Goal: Contribute content: Add original content to the website for others to see

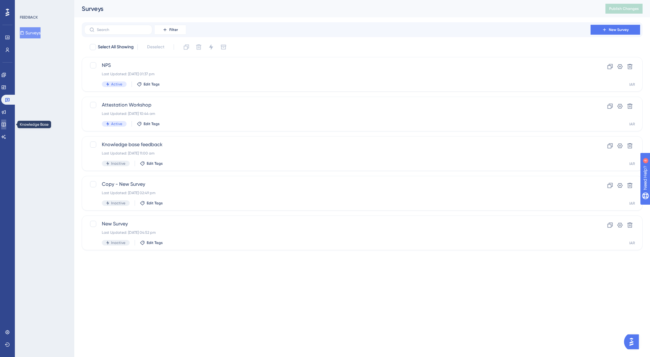
click at [6, 125] on icon at bounding box center [4, 125] width 4 height 4
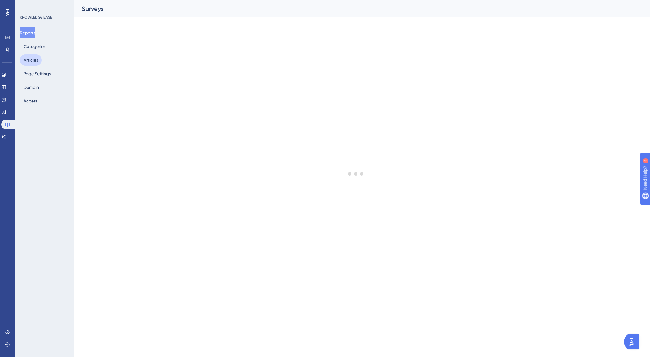
click at [31, 58] on button "Articles" at bounding box center [31, 59] width 22 height 11
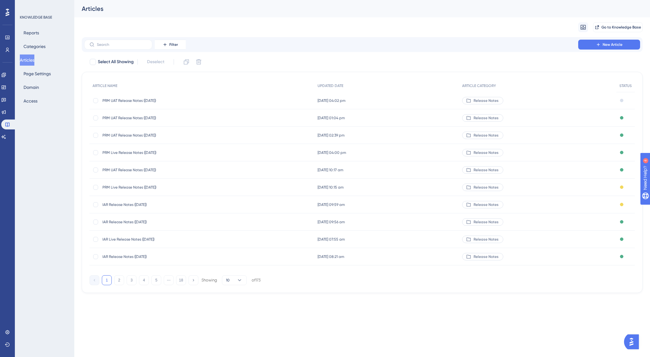
click at [132, 98] on span "PRM UAT Release Notes ([DATE])" at bounding box center [151, 100] width 99 height 5
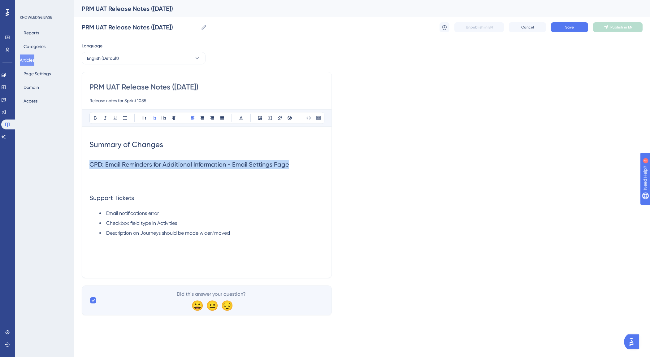
drag, startPoint x: 293, startPoint y: 165, endPoint x: 78, endPoint y: 159, distance: 215.4
click at [78, 159] on div "Performance Users Engagement Widgets Feedback Product Updates Knowledge Base AI…" at bounding box center [361, 162] width 575 height 325
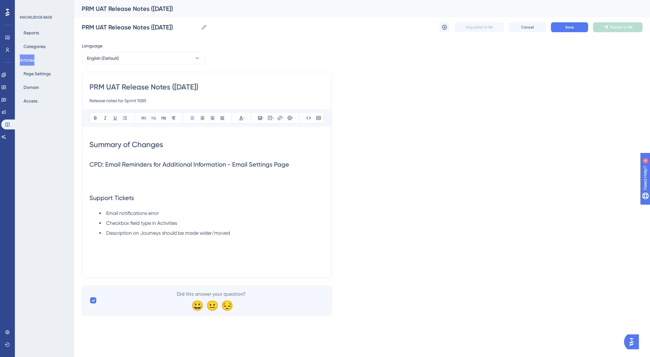
click at [198, 183] on p at bounding box center [206, 184] width 235 height 7
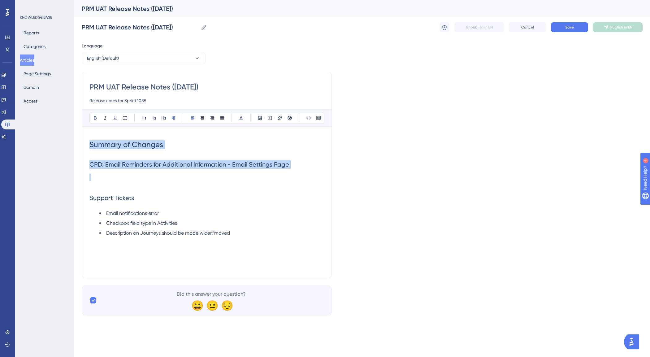
drag, startPoint x: 143, startPoint y: 174, endPoint x: 88, endPoint y: 141, distance: 63.6
click at [88, 141] on div "PRM UAT Release Notes ([DATE]) Release notes for Sprint 1085 Bold Italic Underl…" at bounding box center [207, 175] width 250 height 206
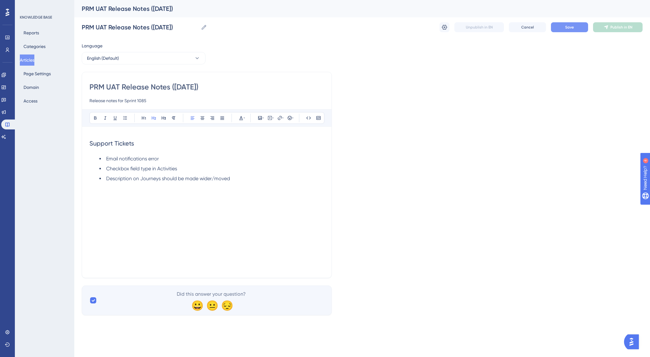
click at [562, 27] on button "Save" at bounding box center [569, 27] width 37 height 10
click at [606, 29] on icon at bounding box center [605, 27] width 5 height 5
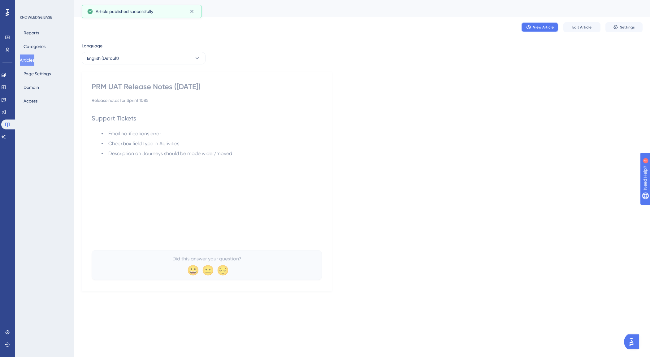
click at [530, 29] on icon at bounding box center [528, 27] width 5 height 5
click at [6, 74] on icon at bounding box center [3, 74] width 5 height 5
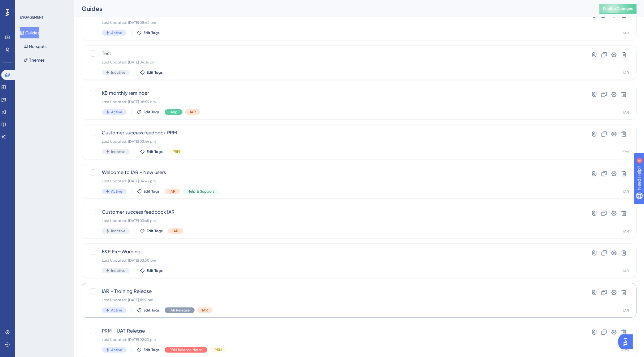
scroll to position [123, 0]
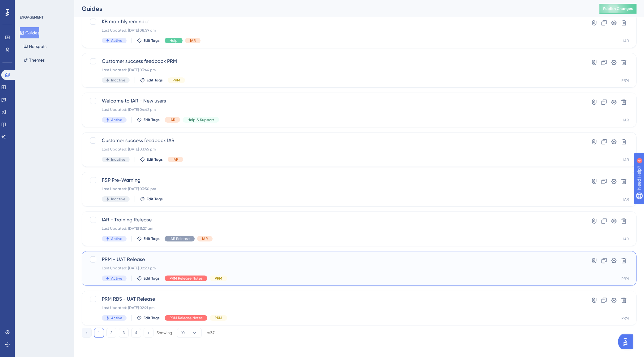
click at [174, 261] on span "PRM - UAT Release" at bounding box center [334, 259] width 465 height 7
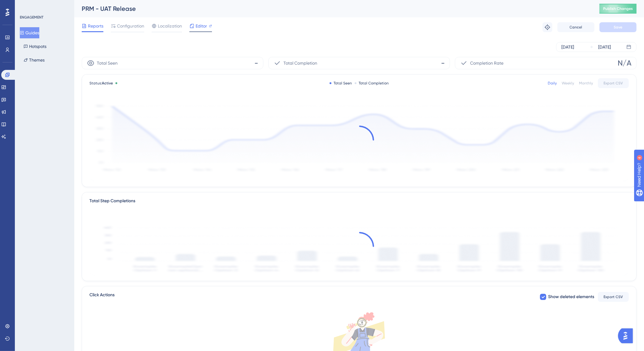
click at [196, 27] on span "Editor" at bounding box center [201, 25] width 11 height 7
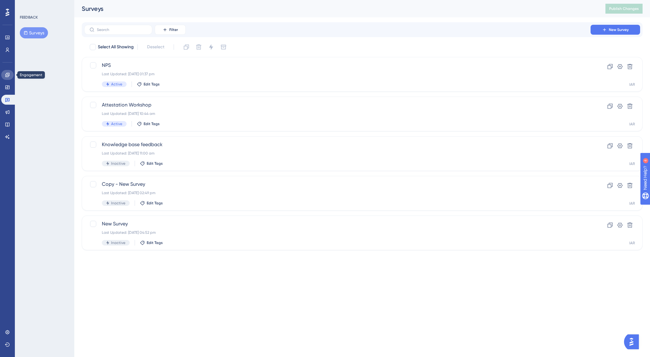
click at [9, 76] on icon at bounding box center [7, 75] width 4 height 4
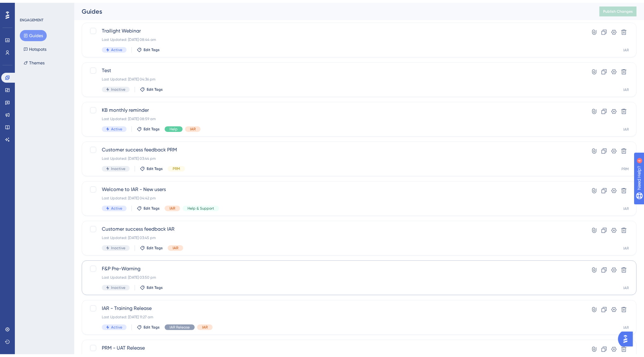
scroll to position [123, 0]
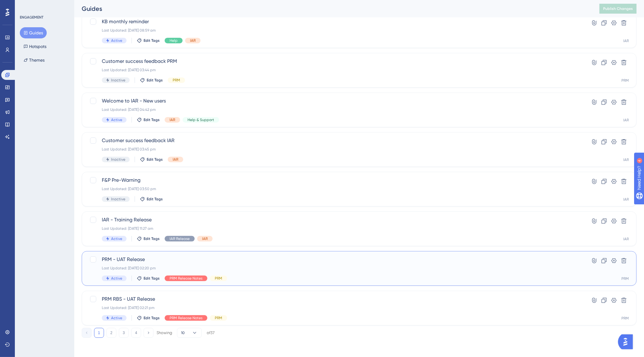
click at [230, 265] on div "Last Updated: 29 Jul 2025 02:20 pm" at bounding box center [334, 267] width 465 height 5
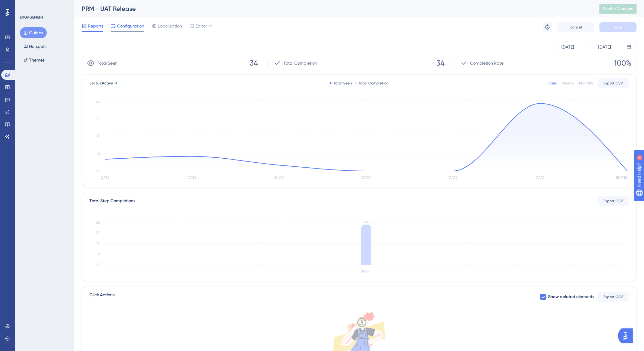
click at [140, 28] on span "Configuration" at bounding box center [130, 25] width 27 height 7
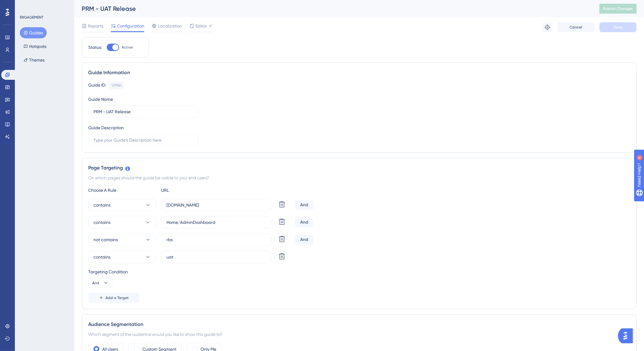
click at [299, 172] on div "Page Targeting" at bounding box center [359, 167] width 542 height 7
click at [201, 27] on span "Editor" at bounding box center [201, 25] width 11 height 7
click at [6, 124] on icon at bounding box center [7, 124] width 5 height 5
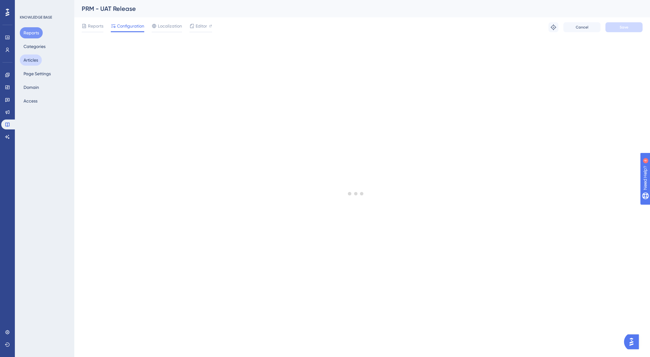
click at [25, 62] on button "Articles" at bounding box center [31, 59] width 22 height 11
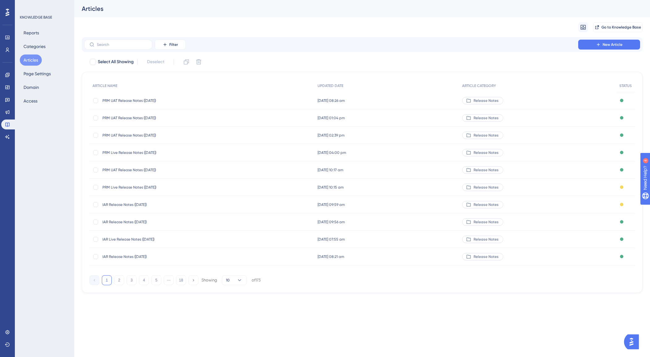
click at [118, 100] on span "PRM UAT Release Notes ([DATE])" at bounding box center [151, 100] width 99 height 5
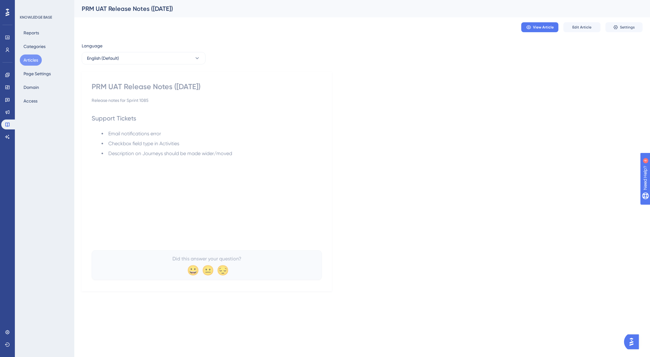
click at [229, 175] on div "Support Tickets Email notifications error Checkbox field type in Activities Des…" at bounding box center [207, 177] width 230 height 136
click at [582, 28] on span "Edit Article" at bounding box center [581, 27] width 19 height 5
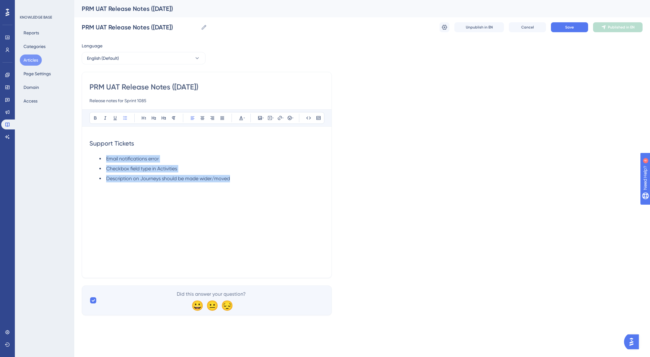
drag, startPoint x: 241, startPoint y: 178, endPoint x: 106, endPoint y: 157, distance: 137.2
click at [106, 157] on ul "Email notifications error Checkbox field type in Activities Description on Jour…" at bounding box center [206, 168] width 235 height 27
copy ul "Email notifications error Checkbox field type in Activities Description on Jour…"
click at [287, 182] on li "Description on Journeys should be made wider/moved" at bounding box center [211, 178] width 225 height 7
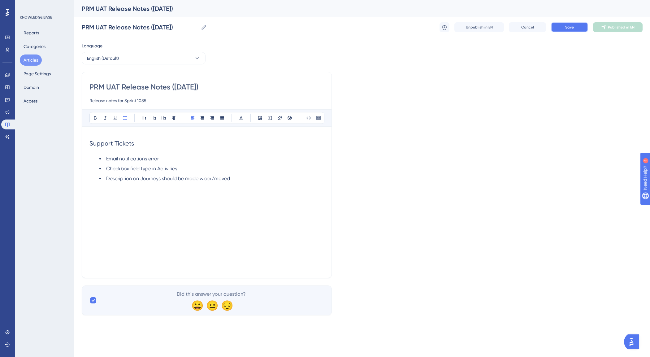
click at [565, 30] on button "Save" at bounding box center [569, 27] width 37 height 10
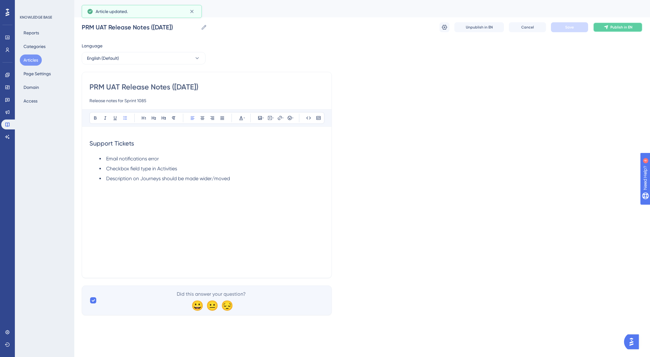
click at [609, 27] on button "Publish in EN" at bounding box center [617, 27] width 49 height 10
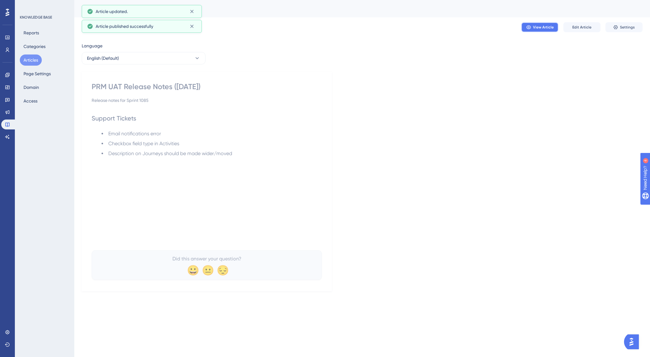
click at [531, 29] on icon at bounding box center [528, 27] width 5 height 5
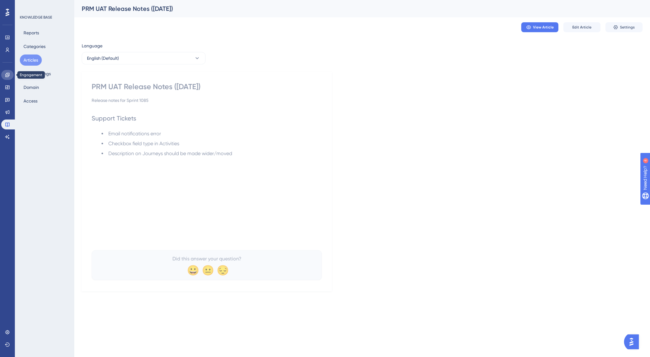
click at [8, 73] on icon at bounding box center [7, 74] width 5 height 5
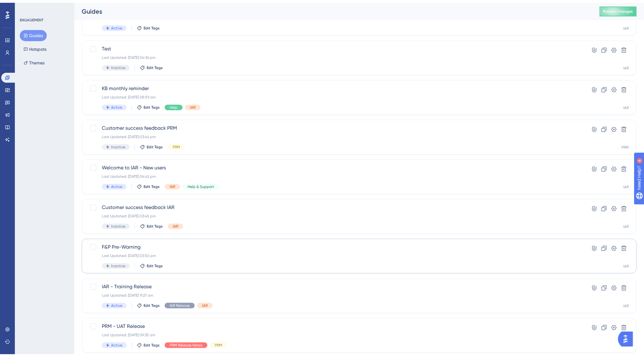
scroll to position [123, 0]
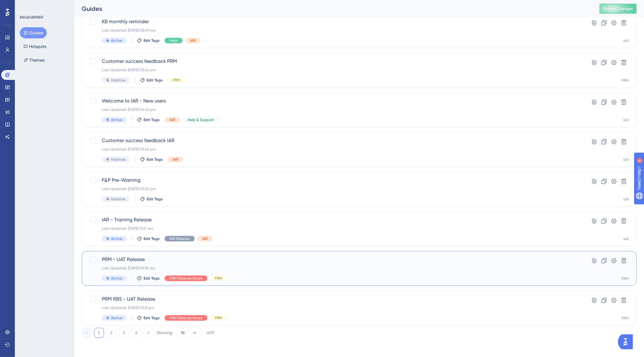
click at [222, 258] on span "PRM - UAT Release" at bounding box center [334, 259] width 465 height 7
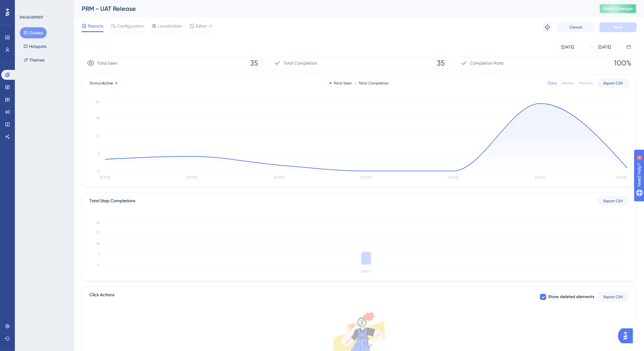
click at [609, 11] on span "Publish Changes" at bounding box center [618, 8] width 30 height 5
click at [8, 123] on icon at bounding box center [7, 125] width 4 height 4
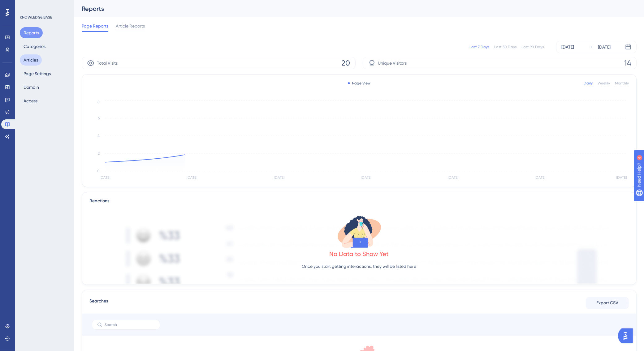
click at [27, 58] on button "Articles" at bounding box center [31, 59] width 22 height 11
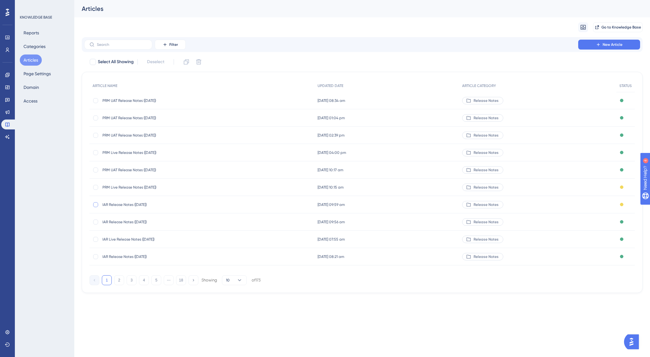
click at [95, 203] on div at bounding box center [95, 204] width 5 height 5
click at [188, 61] on icon at bounding box center [186, 62] width 6 height 6
checkbox input "false"
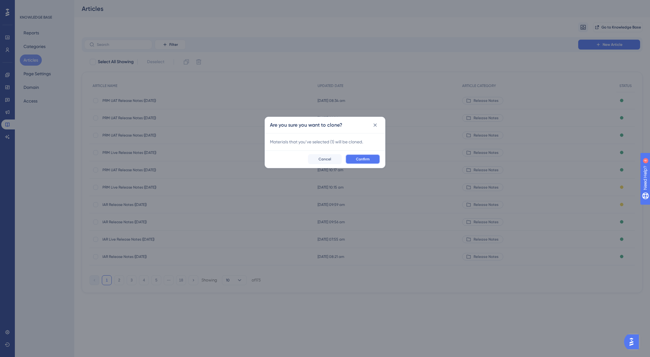
click at [360, 158] on span "Confirm" at bounding box center [363, 159] width 14 height 5
